Goal: Task Accomplishment & Management: Use online tool/utility

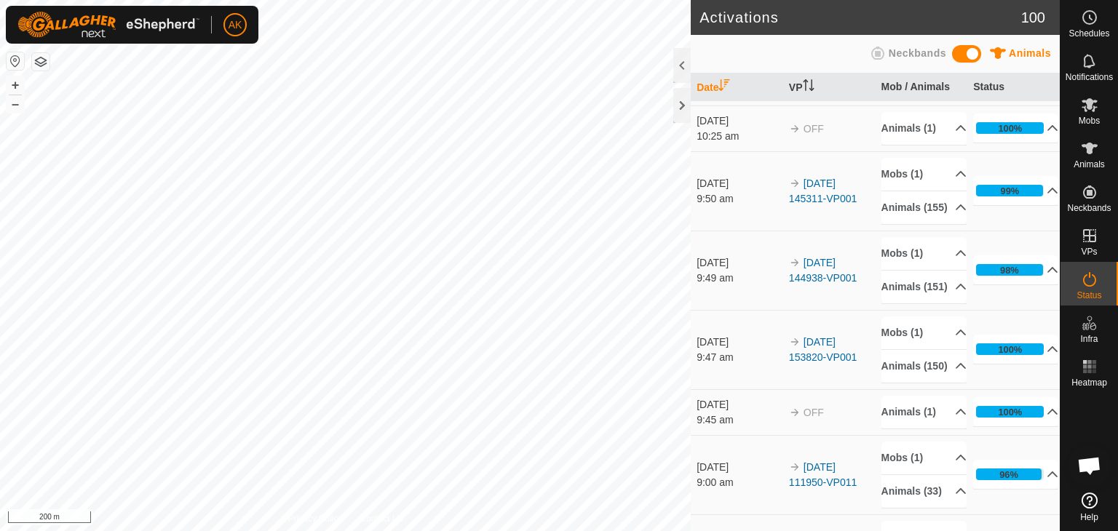
scroll to position [73, 0]
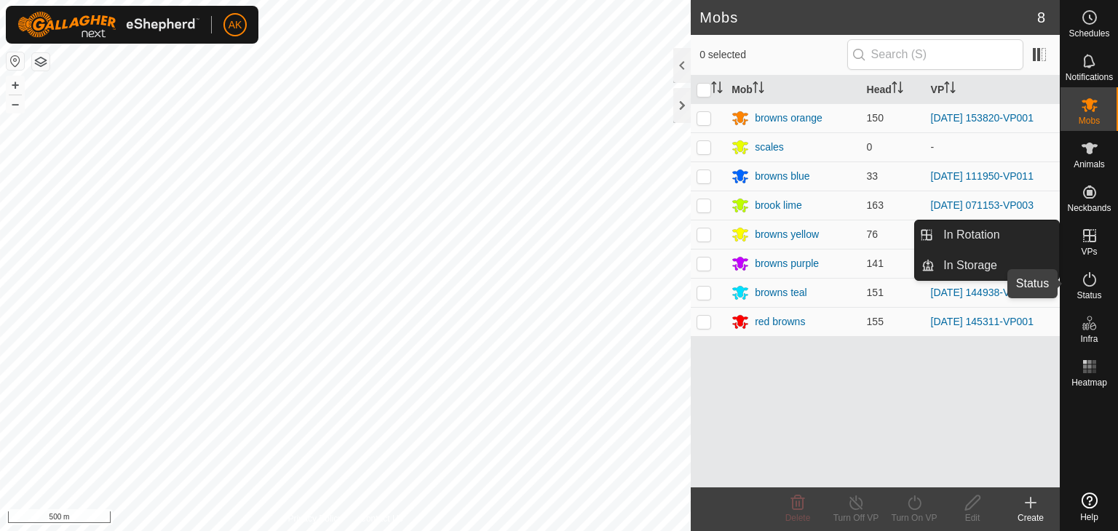
drag, startPoint x: 1086, startPoint y: 284, endPoint x: 1092, endPoint y: 277, distance: 8.8
click at [1086, 284] on icon at bounding box center [1089, 279] width 17 height 17
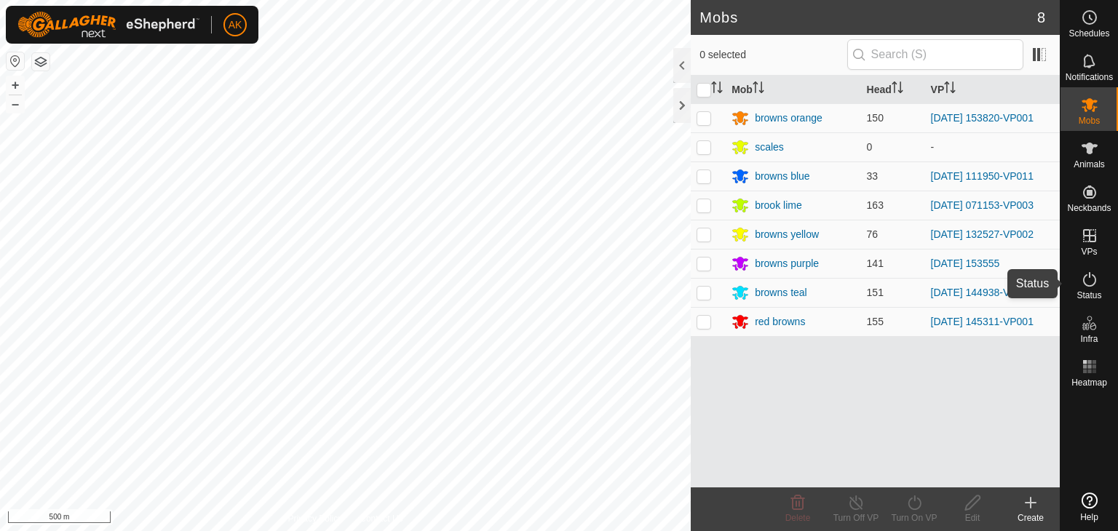
click at [1086, 284] on icon at bounding box center [1089, 279] width 17 height 17
click at [1092, 277] on icon at bounding box center [1089, 279] width 17 height 17
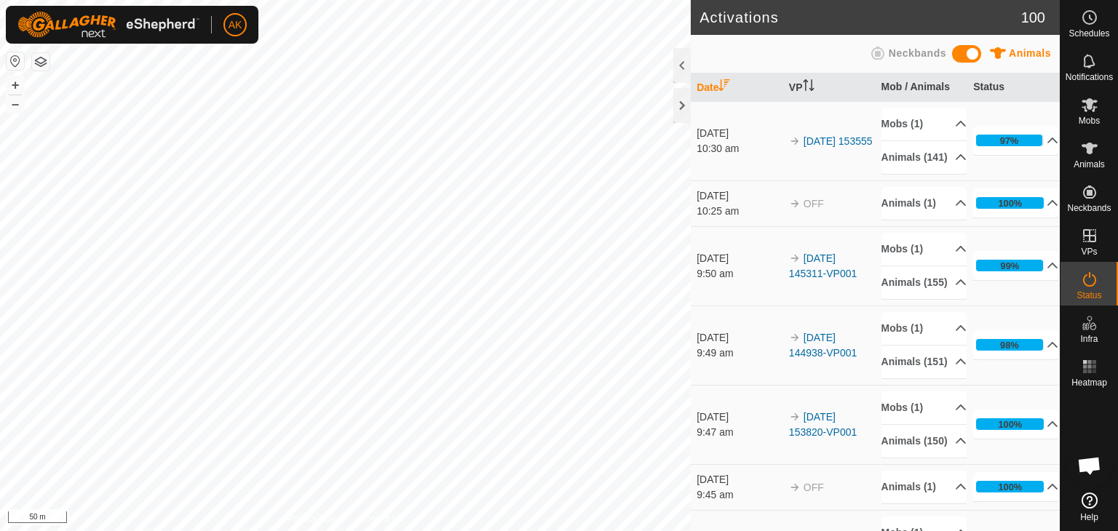
click at [43, 65] on button "button" at bounding box center [40, 61] width 17 height 17
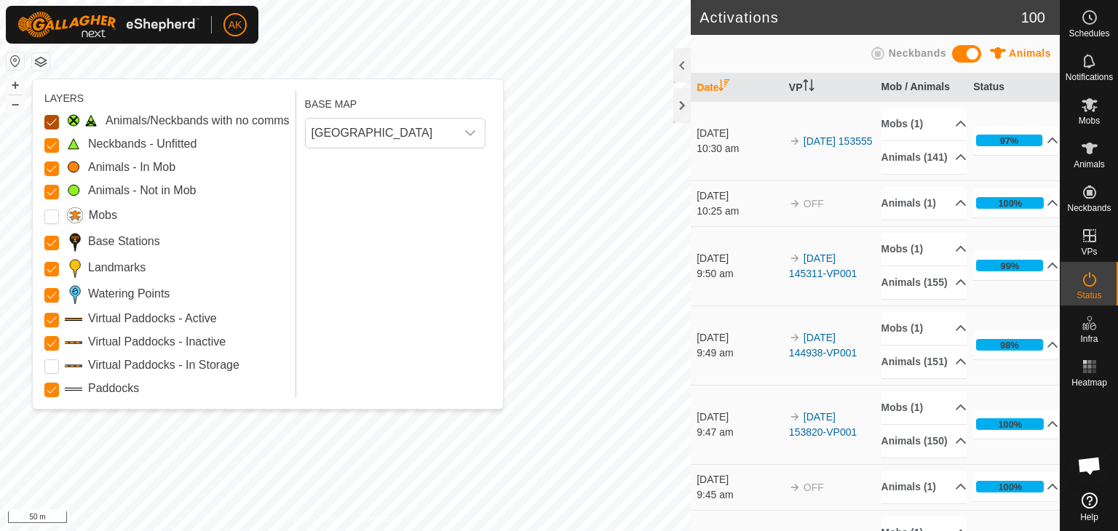
click at [50, 120] on Issue "Animals/Neckbands with no comms" at bounding box center [51, 122] width 15 height 15
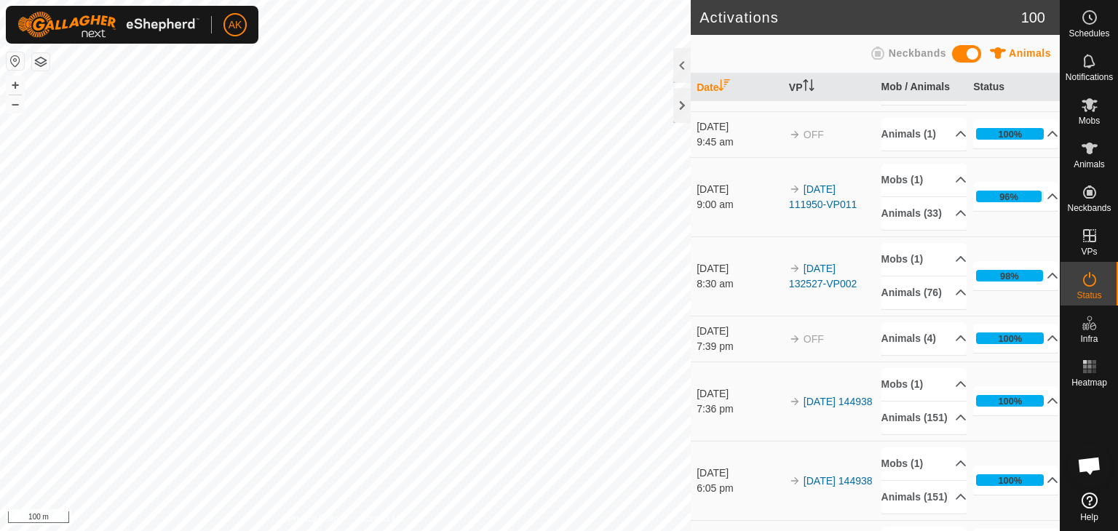
scroll to position [437, 0]
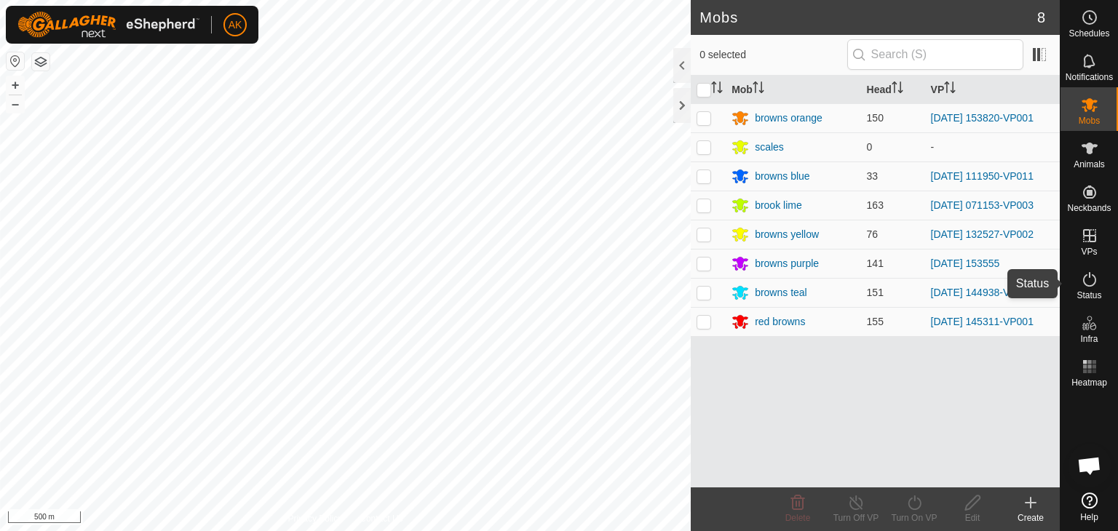
click at [1085, 274] on icon at bounding box center [1089, 279] width 13 height 15
click at [1090, 274] on icon at bounding box center [1089, 279] width 17 height 17
click at [1091, 274] on icon at bounding box center [1089, 279] width 17 height 17
